Goal: Transaction & Acquisition: Book appointment/travel/reservation

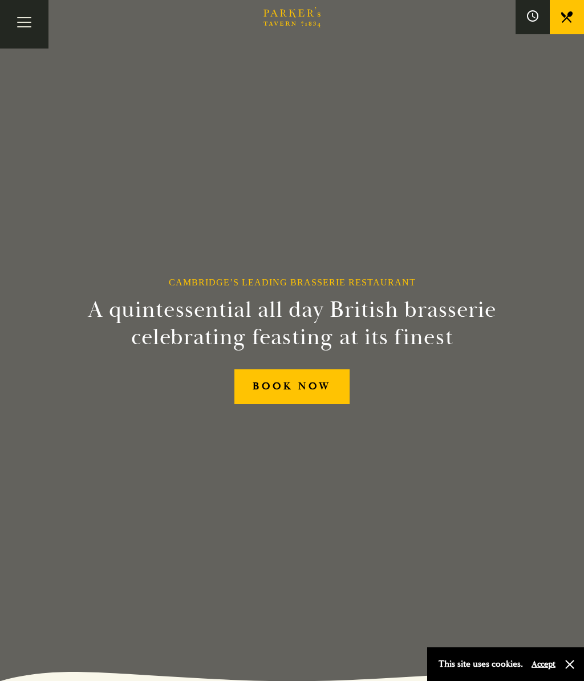
click at [307, 386] on link "BOOK NOW" at bounding box center [292, 386] width 116 height 35
click at [569, 16] on icon at bounding box center [566, 16] width 11 height 11
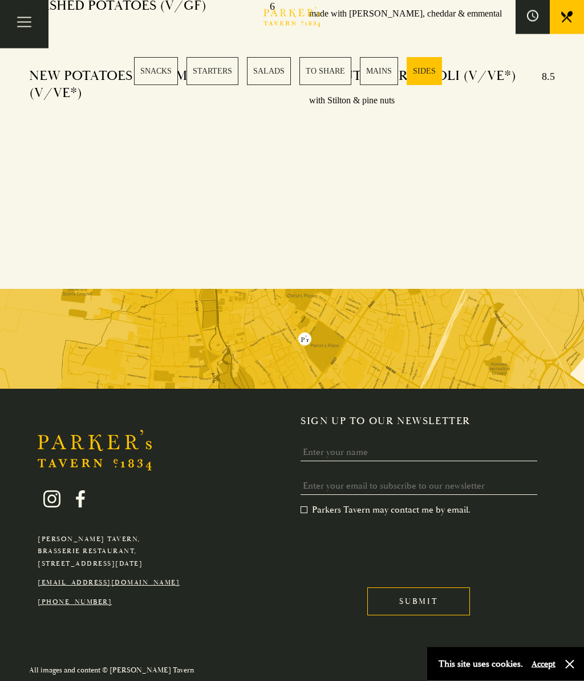
scroll to position [3236, 0]
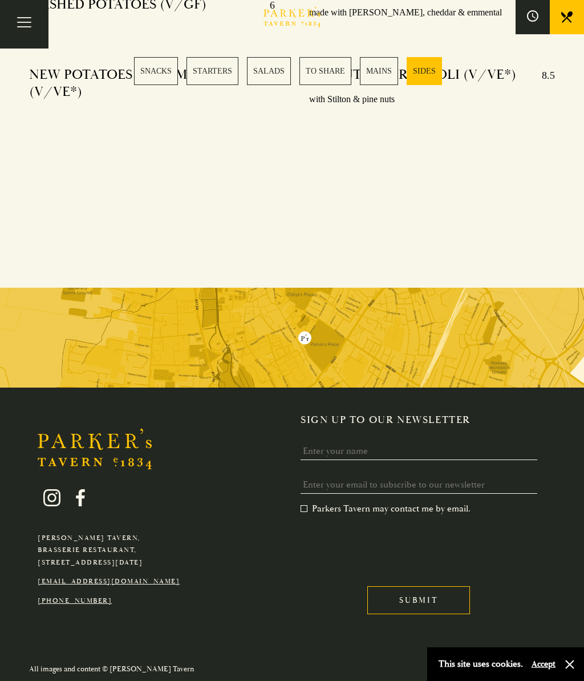
click at [165, 70] on link "SNACKS" at bounding box center [156, 71] width 44 height 28
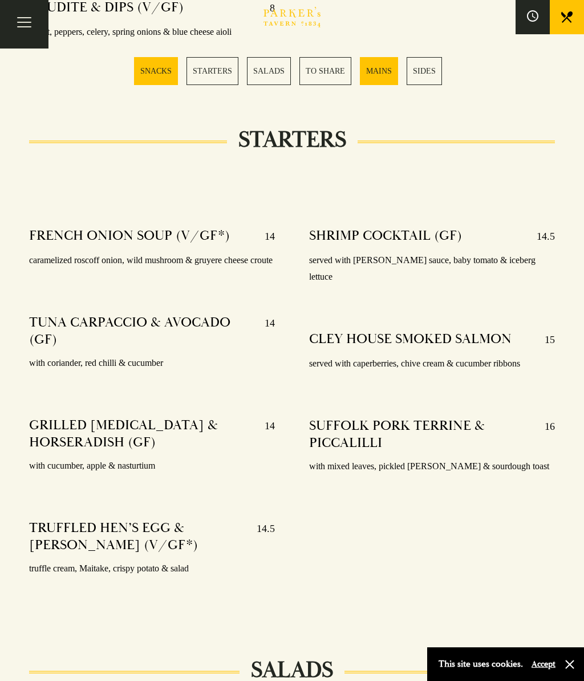
scroll to position [451, 0]
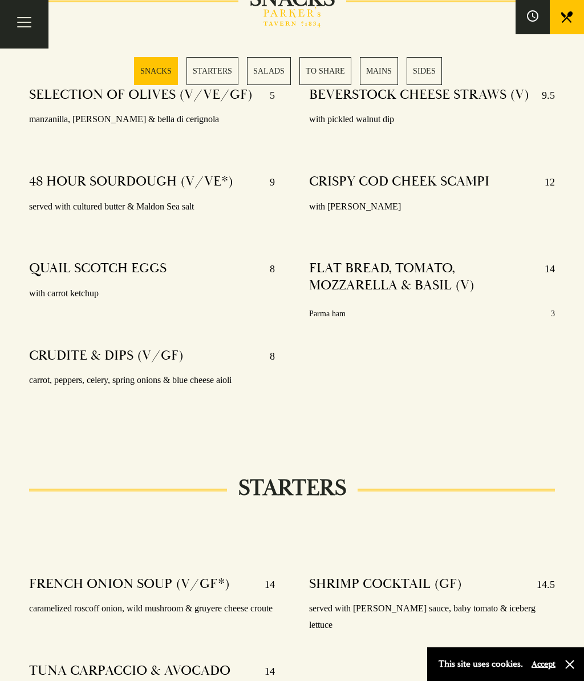
click at [403, 182] on h4 "CRISPY COD CHEEK SCAMPI" at bounding box center [399, 182] width 180 height 18
click at [379, 193] on div "CRISPY COD CHEEK SCAMPI 12 with parsley aioli" at bounding box center [432, 194] width 246 height 58
click at [331, 69] on link "TO SHARE" at bounding box center [325, 71] width 52 height 28
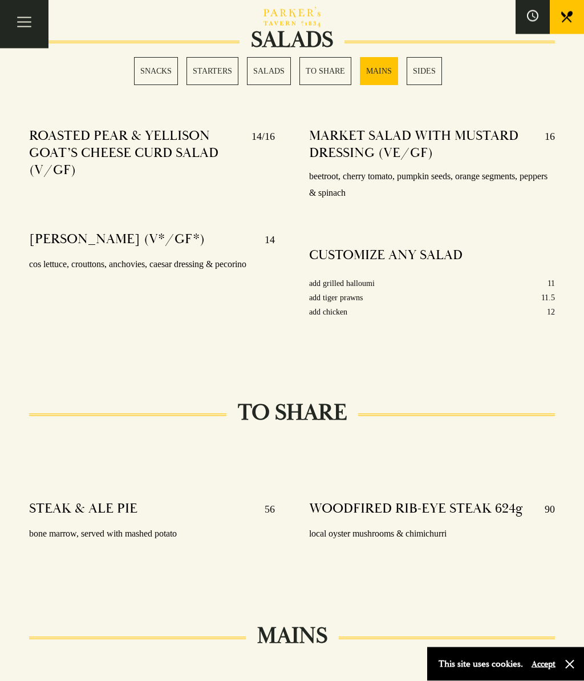
scroll to position [1863, 0]
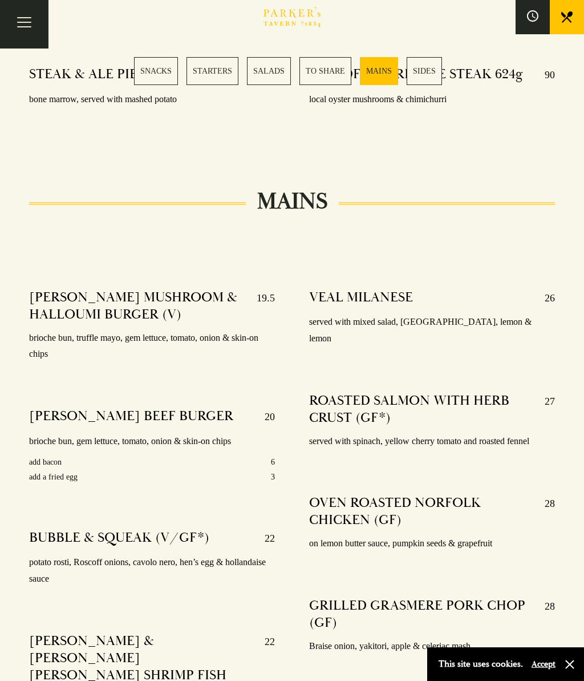
click at [466, 334] on p "served with mixed salad, café du Paris, lemon & lemon" at bounding box center [432, 330] width 246 height 33
click at [366, 307] on h4 "VEAL MILANESE" at bounding box center [361, 298] width 104 height 18
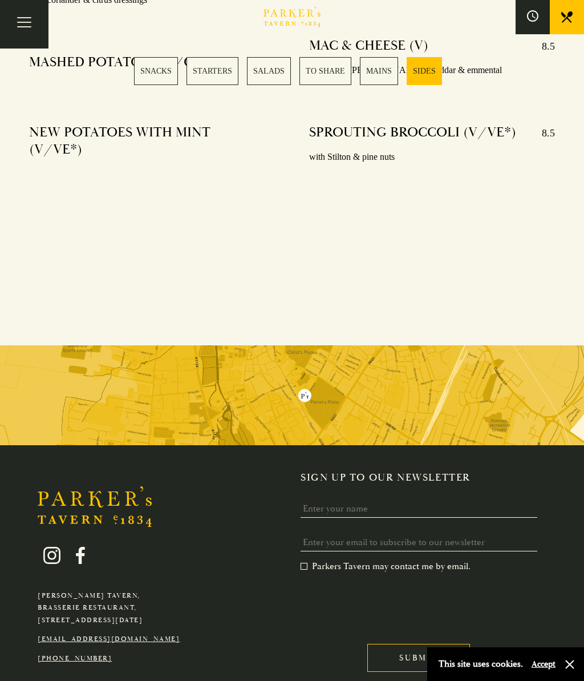
scroll to position [3236, 0]
